Goal: Transaction & Acquisition: Purchase product/service

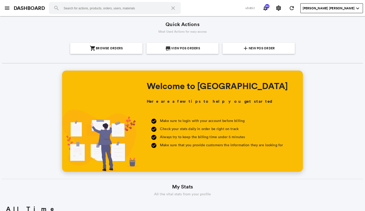
scroll to position [91, 174]
click at [258, 49] on span "New POS Order" at bounding box center [262, 48] width 26 height 11
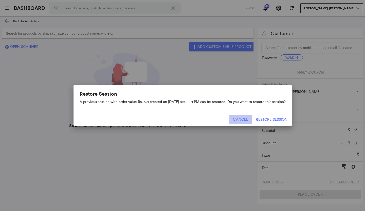
click at [247, 121] on button "Cancel" at bounding box center [240, 119] width 22 height 9
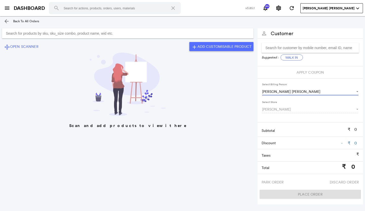
click at [358, 91] on span "Select Billing Person" at bounding box center [355, 91] width 6 height 5
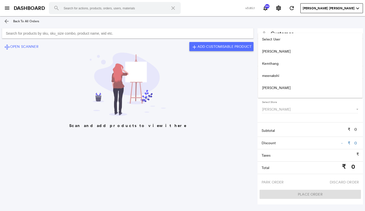
scroll to position [45, 0]
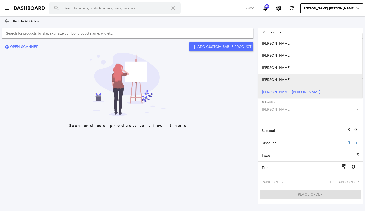
click at [332, 83] on md-option "[PERSON_NAME]" at bounding box center [310, 80] width 104 height 12
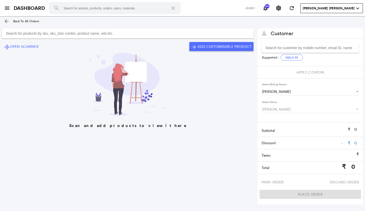
click at [27, 32] on input "Search for products by sku, sku_size combo, product name, wid etc." at bounding box center [128, 33] width 252 height 10
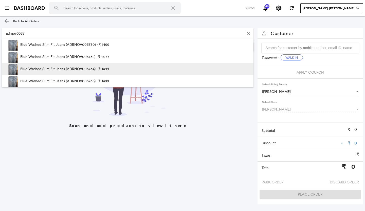
type input "adrnov0037"
click at [83, 67] on p "Blue Washed Slim Fit Jeans (ADRNOV003734) - ₹ 1499" at bounding box center [64, 69] width 89 height 12
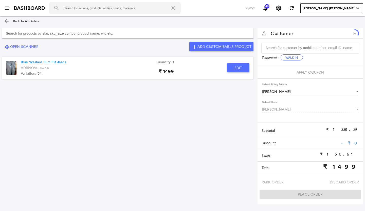
click at [230, 69] on button "Edit" at bounding box center [238, 67] width 22 height 9
type input "Blue Washed Slim Fit Jeans"
type input "1"
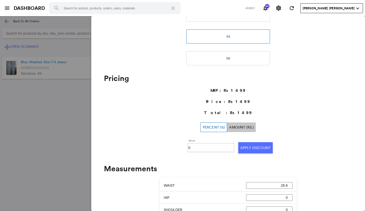
scroll to position [152, 0]
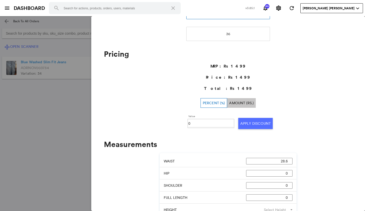
click at [194, 124] on input "0" at bounding box center [210, 124] width 45 height 8
type input "050"
click at [246, 125] on button "Apply Discount" at bounding box center [255, 123] width 34 height 11
click at [56, 141] on md-backdrop at bounding box center [182, 113] width 365 height 195
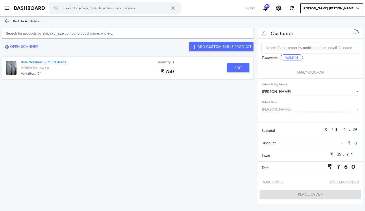
click at [161, 34] on input "Search for products by sku, sku_size combo, product name, wid etc." at bounding box center [128, 33] width 252 height 10
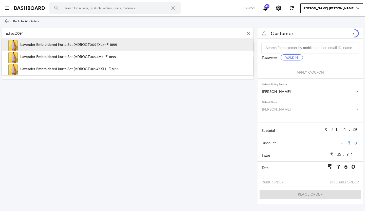
type input "adroct0094"
click at [81, 44] on p "Lavender Embroidered Kurta Set (ADROCT0094XL) - ₹ 1899" at bounding box center [68, 45] width 97 height 12
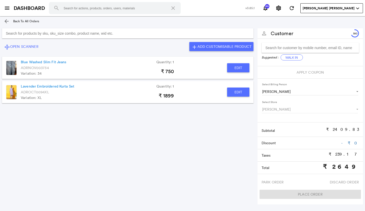
click at [243, 93] on button "Edit" at bounding box center [238, 92] width 22 height 9
type input "Lavender Embroidered Kurta Set"
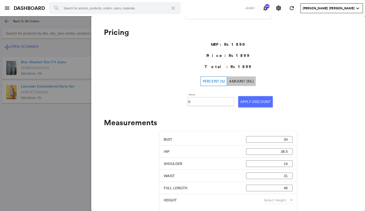
scroll to position [176, 0]
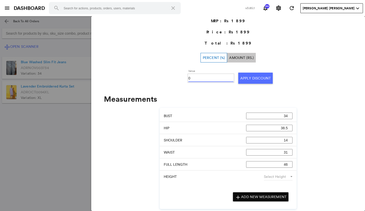
click at [204, 75] on input "0" at bounding box center [210, 79] width 45 height 8
type input "030"
click at [241, 76] on button "Apply Discount" at bounding box center [255, 78] width 34 height 11
click at [52, 122] on md-backdrop at bounding box center [182, 113] width 365 height 195
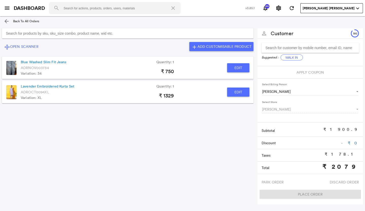
click at [84, 35] on input "Search for products by sku, sku_size combo, product name, wid etc." at bounding box center [128, 33] width 252 height 10
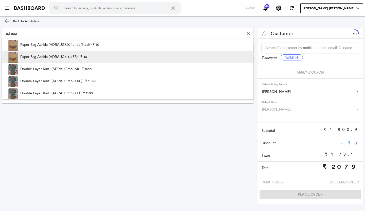
type input "adraug"
click at [49, 57] on p "Paper Bag Aarida (ADRAUG7204FS) - ₹ 10" at bounding box center [53, 57] width 67 height 12
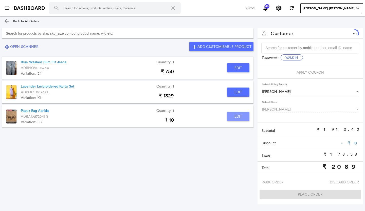
click at [233, 115] on button "Edit" at bounding box center [238, 116] width 22 height 9
type input "Paper Bag Aarida"
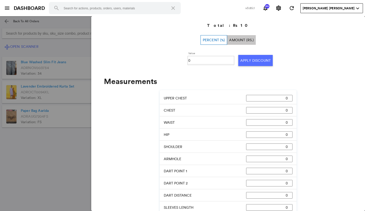
scroll to position [150, 0]
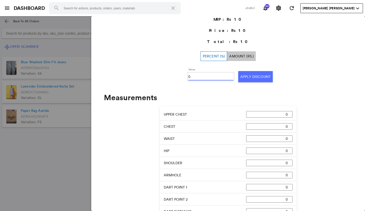
click at [198, 78] on input "0" at bounding box center [210, 77] width 45 height 8
type input "0100"
click at [241, 76] on button "Apply Discount" at bounding box center [255, 76] width 34 height 11
click at [56, 138] on md-backdrop at bounding box center [182, 113] width 365 height 195
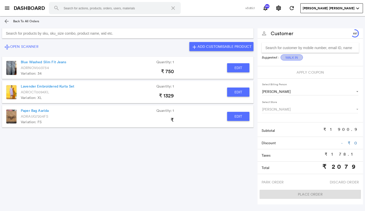
click at [290, 57] on button "Walk In" at bounding box center [292, 58] width 22 height 6
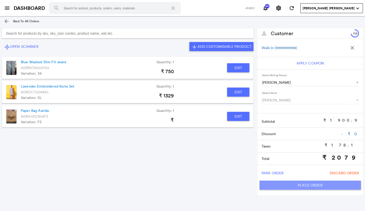
click at [292, 185] on button "Place Order" at bounding box center [310, 185] width 101 height 9
type input "2079"
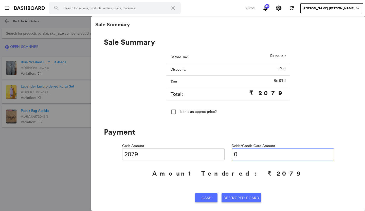
click at [247, 157] on input "0" at bounding box center [283, 155] width 102 height 12
type input "020"
type input "2059"
type input "0207"
type input "1872"
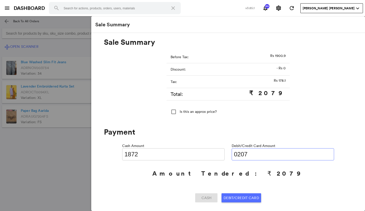
type input "02079"
type input "0"
type input "02079"
click at [238, 197] on span "Debit/Credit Card" at bounding box center [241, 198] width 35 height 9
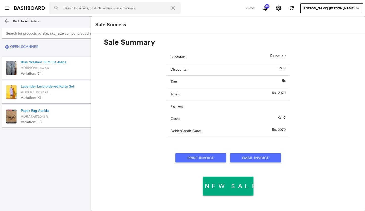
click at [205, 159] on button "Print Invoice" at bounding box center [200, 158] width 51 height 9
click at [64, 45] on div "control_camera Open Scanner add Add Customisable Product" at bounding box center [128, 47] width 256 height 12
click at [42, 135] on section "control_camera Open Scanner add Add Customisable Product Blue Washed Slim Fit J…" at bounding box center [128, 109] width 256 height 167
click at [7, 9] on md-icon "menu" at bounding box center [7, 8] width 6 height 6
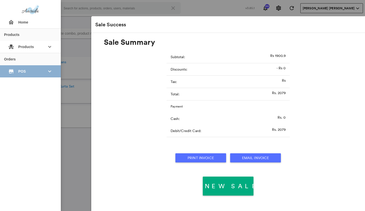
click at [35, 74] on span "POS" at bounding box center [30, 71] width 24 height 9
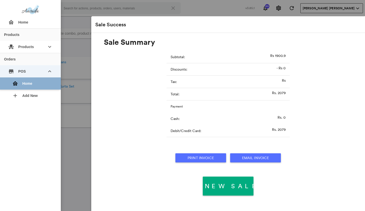
click at [31, 86] on div "home Home" at bounding box center [32, 84] width 49 height 12
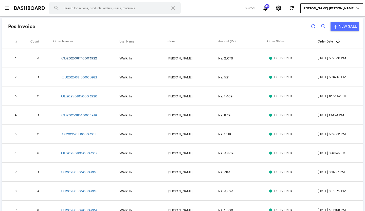
click at [86, 58] on link "OD202508170003922" at bounding box center [79, 58] width 36 height 5
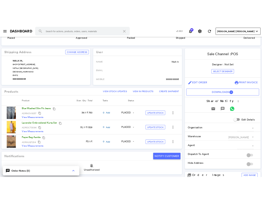
scroll to position [101, 0]
